Goal: Task Accomplishment & Management: Use online tool/utility

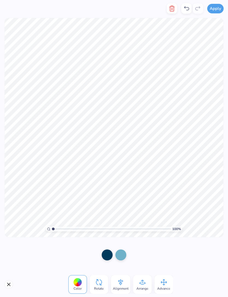
click at [176, 9] on button "button" at bounding box center [172, 8] width 10 height 10
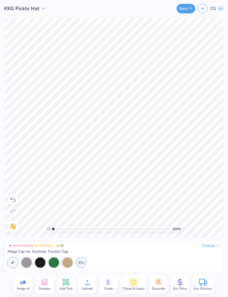
click at [86, 282] on icon at bounding box center [87, 282] width 8 height 8
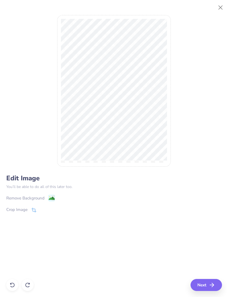
click at [28, 192] on div "Edit Image You’ll be able to do all of this later too. Remove Background Crop I…" at bounding box center [114, 200] width 216 height 52
click at [27, 192] on div "Edit Image You’ll be able to do all of this later too. Remove Background Crop I…" at bounding box center [114, 200] width 216 height 52
click at [35, 198] on div "Remove Background" at bounding box center [25, 198] width 38 height 6
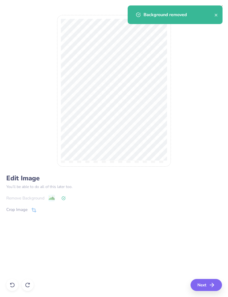
click at [213, 286] on icon "button" at bounding box center [211, 285] width 7 height 7
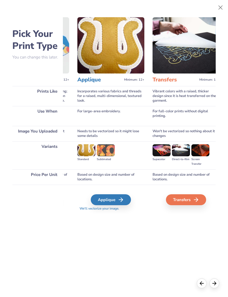
scroll to position [0, 219]
click at [185, 201] on div "Transfers" at bounding box center [186, 199] width 40 height 11
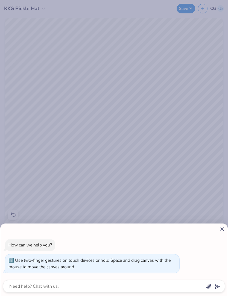
type input "2.70910255138554"
click at [150, 150] on div "How can we help you? Use two-finger gestures on touch devices or hold Space and…" at bounding box center [114, 148] width 228 height 297
type textarea "x"
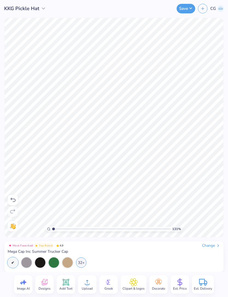
type input "1"
click at [188, 7] on button "Save" at bounding box center [186, 9] width 19 height 10
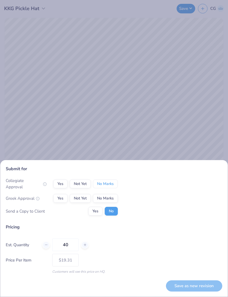
click at [116, 182] on button "No Marks" at bounding box center [105, 184] width 25 height 9
click at [86, 195] on button "Not Yet" at bounding box center [80, 198] width 21 height 9
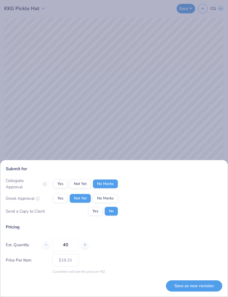
click at [187, 281] on button "Save as new revision" at bounding box center [194, 285] width 56 height 11
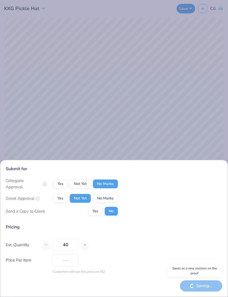
type input "$19.31"
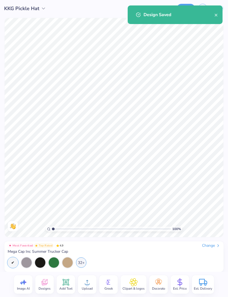
click at [82, 263] on div "32+" at bounding box center [81, 262] width 10 height 10
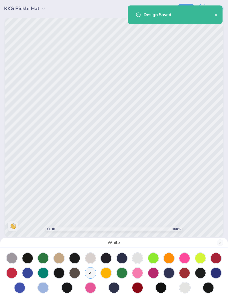
click at [45, 284] on div at bounding box center [43, 288] width 10 height 10
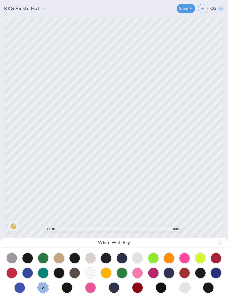
click at [190, 7] on div "Design Saved" at bounding box center [175, 5] width 97 height 2
click at [187, 8] on div "White With Sky" at bounding box center [114, 148] width 228 height 297
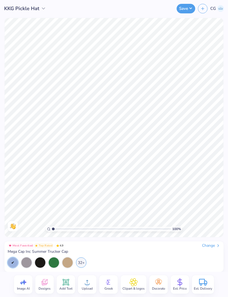
click at [184, 10] on button "Save" at bounding box center [186, 9] width 19 height 10
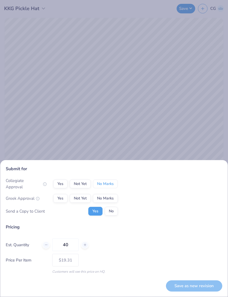
click at [110, 188] on button "No Marks" at bounding box center [105, 184] width 25 height 9
click at [87, 199] on button "Not Yet" at bounding box center [80, 198] width 21 height 9
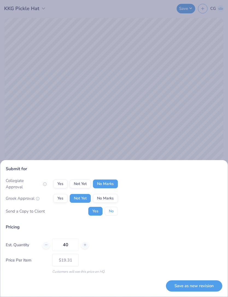
click at [108, 207] on button "No" at bounding box center [111, 211] width 13 height 9
click at [191, 285] on button "Save as new revision" at bounding box center [194, 285] width 56 height 11
type input "$19.31"
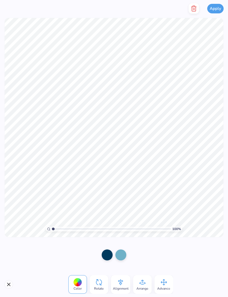
click at [193, 10] on icon "button" at bounding box center [193, 8] width 7 height 7
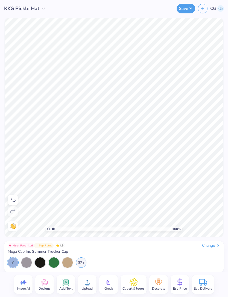
click at [88, 284] on circle at bounding box center [87, 285] width 4 height 4
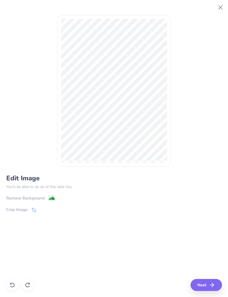
click at [53, 199] on image at bounding box center [51, 198] width 6 height 6
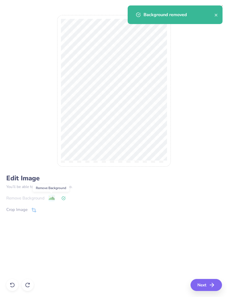
click at [208, 284] on button "Next" at bounding box center [205, 285] width 31 height 12
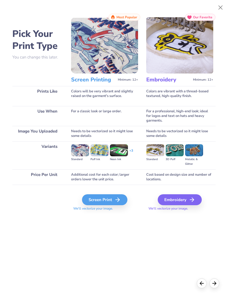
click at [119, 198] on icon at bounding box center [117, 199] width 7 height 7
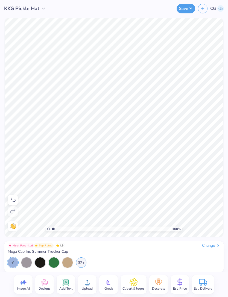
click at [184, 11] on button "Save" at bounding box center [186, 9] width 19 height 10
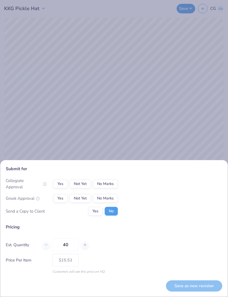
click at [101, 188] on button "No Marks" at bounding box center [105, 184] width 25 height 9
click at [87, 197] on button "Not Yet" at bounding box center [80, 198] width 21 height 9
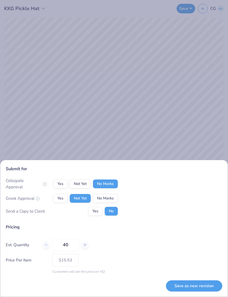
click at [190, 286] on button "Save as new revision" at bounding box center [194, 285] width 56 height 11
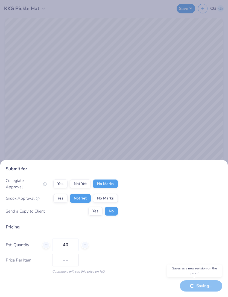
type input "$15.53"
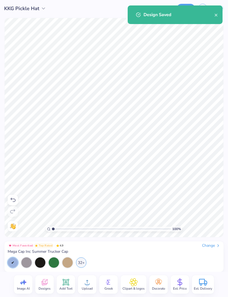
click at [82, 264] on div "32+" at bounding box center [81, 262] width 10 height 10
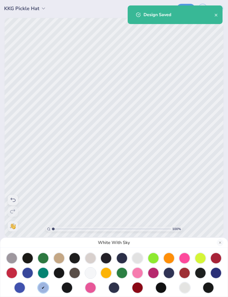
click at [90, 271] on div at bounding box center [90, 273] width 10 height 10
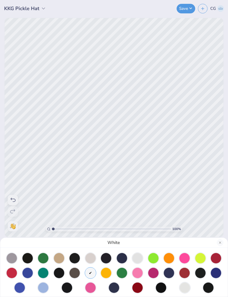
click at [191, 8] on div "White" at bounding box center [114, 148] width 228 height 297
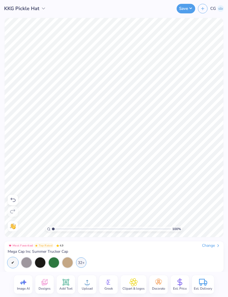
click at [190, 10] on button "Save" at bounding box center [186, 9] width 19 height 10
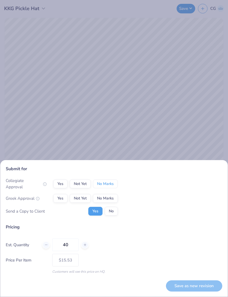
click at [111, 186] on button "No Marks" at bounding box center [105, 184] width 25 height 9
click at [86, 198] on button "Not Yet" at bounding box center [80, 198] width 21 height 9
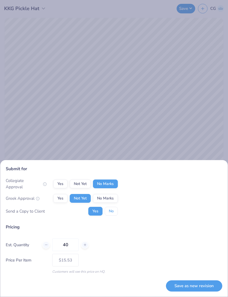
click at [115, 211] on button "No" at bounding box center [111, 211] width 13 height 9
click at [199, 285] on button "Save as new revision" at bounding box center [194, 285] width 56 height 11
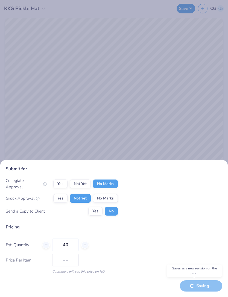
type input "$15.53"
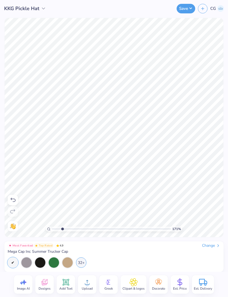
click at [67, 231] on input "range" at bounding box center [111, 229] width 119 height 5
click at [64, 227] on input "range" at bounding box center [111, 229] width 119 height 5
type input "1"
click at [80, 264] on div "32+" at bounding box center [81, 262] width 10 height 10
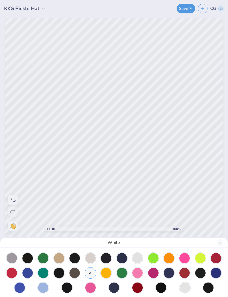
click at [43, 283] on div at bounding box center [43, 288] width 10 height 10
click at [219, 8] on div "White With Sky" at bounding box center [114, 148] width 228 height 297
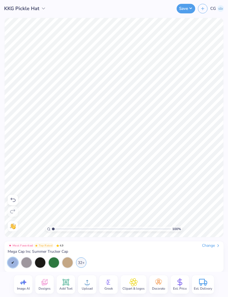
click at [219, 11] on img at bounding box center [220, 8] width 7 height 7
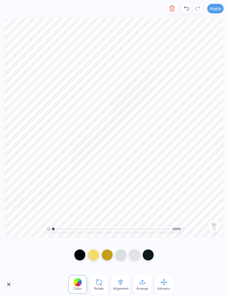
click at [184, 10] on icon at bounding box center [186, 8] width 7 height 7
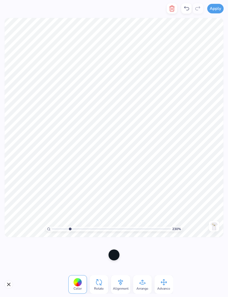
click at [171, 9] on icon "button" at bounding box center [172, 8] width 7 height 7
click at [172, 9] on line "button" at bounding box center [172, 9] width 0 height 2
click at [170, 9] on icon "button" at bounding box center [172, 8] width 4 height 5
click at [171, 10] on icon "button" at bounding box center [172, 8] width 7 height 7
click at [172, 8] on icon "button" at bounding box center [172, 8] width 7 height 7
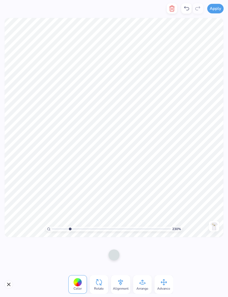
click at [171, 11] on icon "button" at bounding box center [172, 8] width 4 height 5
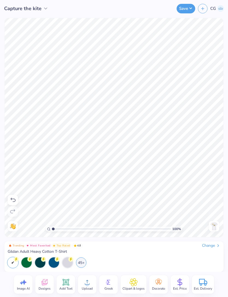
click at [214, 227] on img at bounding box center [214, 226] width 9 height 9
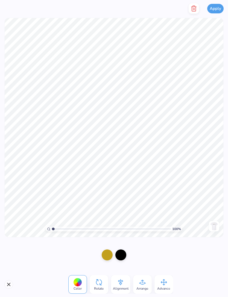
click at [196, 12] on button "button" at bounding box center [194, 8] width 10 height 10
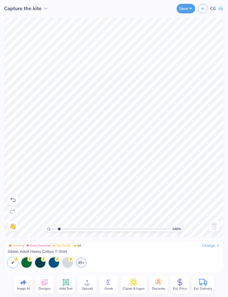
click at [89, 279] on icon at bounding box center [87, 282] width 8 height 8
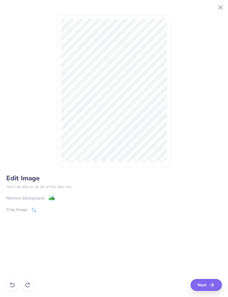
click at [42, 198] on div "Remove Background" at bounding box center [25, 198] width 38 height 6
click at [219, 282] on div "Edit Image You’ll be able to do all of this later too. Remove Background Crop I…" at bounding box center [114, 148] width 216 height 285
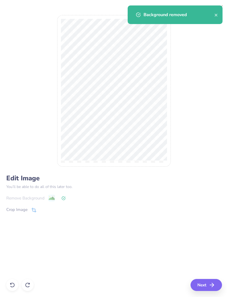
click at [213, 285] on icon "button" at bounding box center [211, 285] width 7 height 7
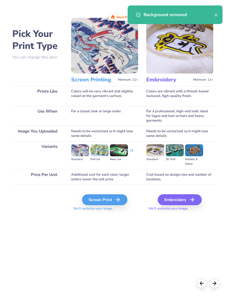
click at [120, 202] on icon at bounding box center [117, 199] width 7 height 7
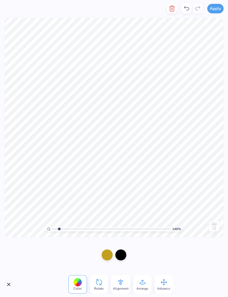
click at [172, 10] on icon "button" at bounding box center [172, 8] width 7 height 7
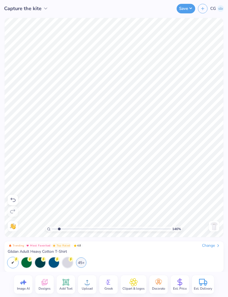
click at [14, 205] on div at bounding box center [13, 200] width 10 height 10
click at [14, 200] on icon at bounding box center [13, 200] width 7 height 7
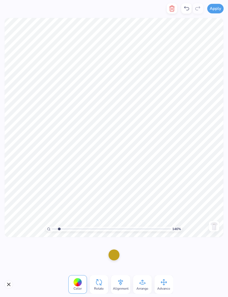
click at [169, 11] on icon "button" at bounding box center [172, 8] width 7 height 7
click at [145, 277] on div "Arrange" at bounding box center [142, 284] width 19 height 19
click at [130, 255] on div "To Back" at bounding box center [125, 255] width 19 height 19
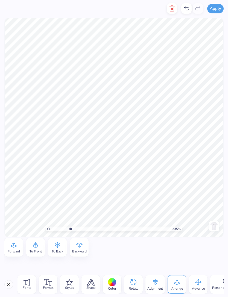
click at [184, 5] on icon at bounding box center [186, 8] width 7 height 7
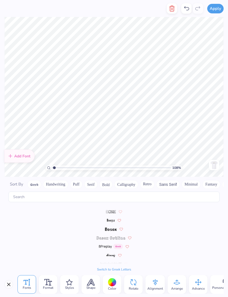
scroll to position [529, 0]
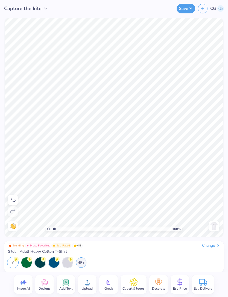
click at [216, 229] on img at bounding box center [214, 226] width 9 height 9
click at [214, 227] on img at bounding box center [214, 226] width 9 height 9
click at [214, 228] on img at bounding box center [214, 226] width 9 height 9
click at [214, 229] on img at bounding box center [214, 226] width 9 height 9
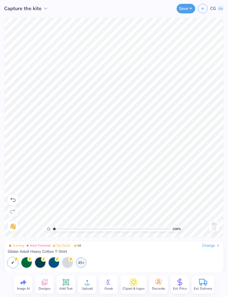
click at [214, 229] on img at bounding box center [214, 226] width 9 height 9
click at [214, 228] on img at bounding box center [214, 226] width 9 height 9
click at [213, 228] on img at bounding box center [214, 226] width 9 height 9
click at [215, 223] on img at bounding box center [214, 226] width 9 height 9
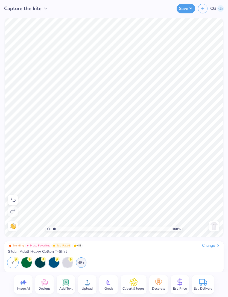
click at [211, 227] on img at bounding box center [214, 226] width 9 height 9
type input "1"
click at [189, 10] on button "Save" at bounding box center [186, 9] width 19 height 10
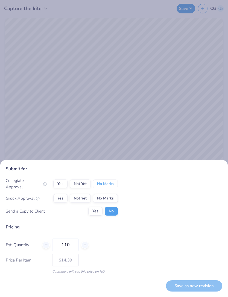
click at [109, 188] on button "No Marks" at bounding box center [105, 184] width 25 height 9
click at [89, 196] on button "Not Yet" at bounding box center [80, 198] width 21 height 9
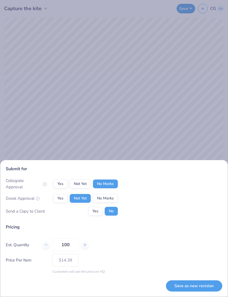
type input "100"
click at [169, 240] on div "Est. Quantity 100" at bounding box center [114, 245] width 216 height 13
click at [196, 285] on button "Save as new revision" at bounding box center [194, 285] width 56 height 11
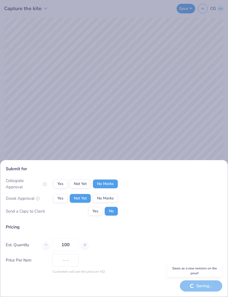
type input "$14.54"
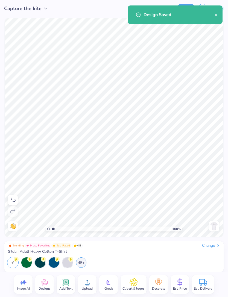
click at [217, 16] on icon "close" at bounding box center [215, 15] width 3 height 3
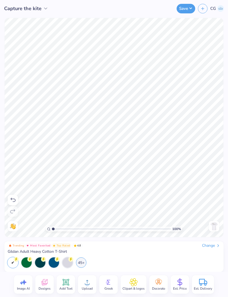
click at [218, 11] on div "Design Saved" at bounding box center [175, 16] width 97 height 25
click at [222, 10] on img at bounding box center [220, 8] width 7 height 7
click at [220, 10] on img at bounding box center [220, 8] width 7 height 7
